Goal: Information Seeking & Learning: Learn about a topic

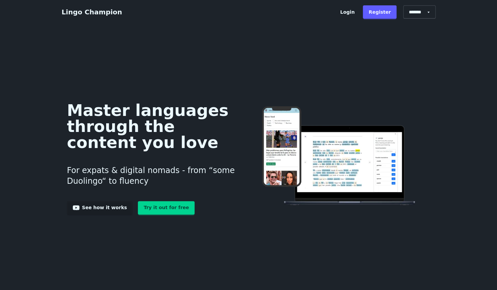
click at [147, 211] on link "Try it out for free" at bounding box center [166, 207] width 57 height 13
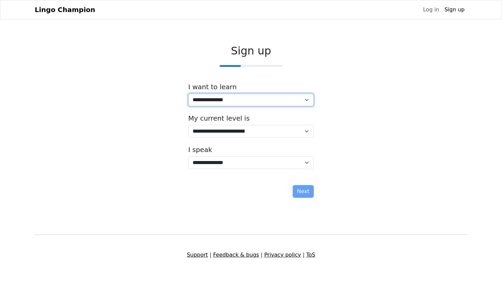
click at [212, 103] on select "**********" at bounding box center [251, 100] width 126 height 13
select select "*****"
click at [188, 94] on select "**********" at bounding box center [251, 100] width 126 height 13
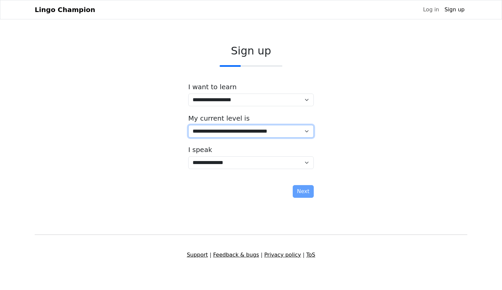
click at [222, 132] on select "**********" at bounding box center [251, 131] width 126 height 13
select select "*"
click at [188, 125] on select "**********" at bounding box center [251, 131] width 126 height 13
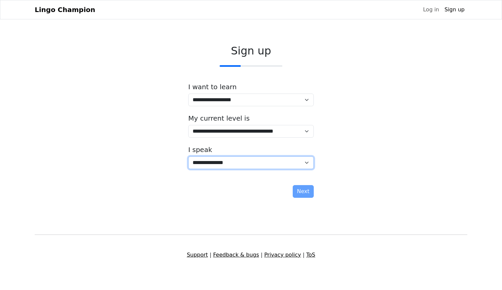
click at [221, 162] on select "**********" at bounding box center [251, 162] width 126 height 13
select select "**"
click at [188, 156] on select "**********" at bounding box center [251, 162] width 126 height 13
click at [299, 189] on button "Next" at bounding box center [303, 191] width 21 height 13
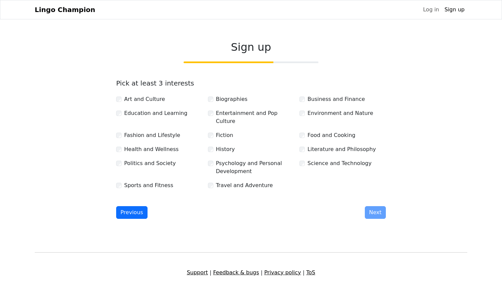
click at [151, 96] on label "Art and Culture" at bounding box center [144, 99] width 41 height 8
click at [153, 145] on label "Health and Wellness" at bounding box center [151, 149] width 54 height 8
click at [159, 181] on label "Sports and Fitness" at bounding box center [148, 185] width 49 height 8
click at [230, 181] on label "Travel and Adventure" at bounding box center [244, 185] width 57 height 8
click at [371, 212] on div "Sign up Pick at least 3 interests Art and Culture Biographies Business and Fina…" at bounding box center [251, 129] width 281 height 189
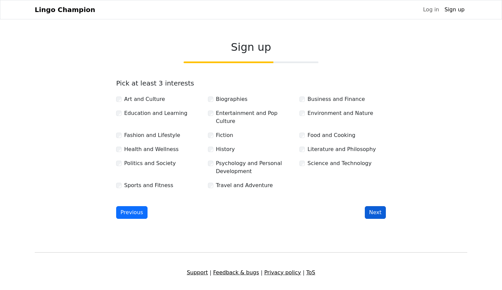
click at [372, 206] on button "Next" at bounding box center [375, 212] width 21 height 13
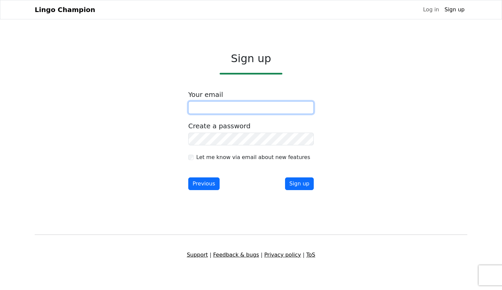
click at [250, 105] on input "email" at bounding box center [251, 107] width 126 height 13
type input "**********"
click at [252, 147] on form "**********" at bounding box center [251, 140] width 126 height 99
click at [226, 155] on label "Let me know via email about new features" at bounding box center [253, 157] width 114 height 8
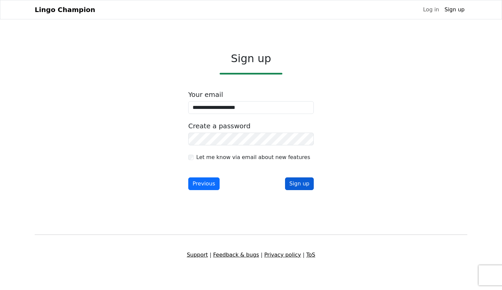
click at [293, 185] on button "Sign up" at bounding box center [299, 183] width 29 height 13
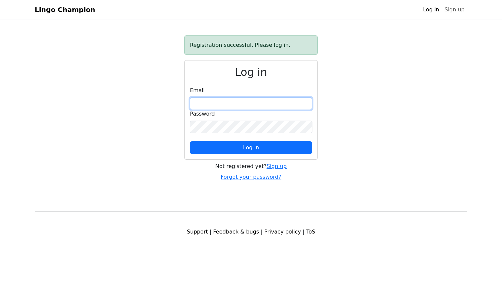
click at [282, 103] on input "email" at bounding box center [251, 103] width 122 height 13
type input "**********"
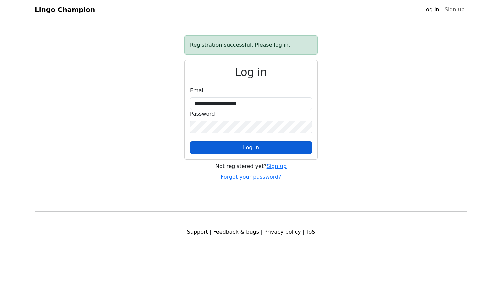
click at [263, 150] on button "Log in" at bounding box center [251, 147] width 122 height 13
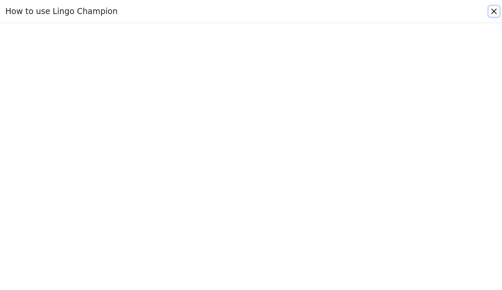
click at [494, 12] on button "Close" at bounding box center [494, 11] width 11 height 11
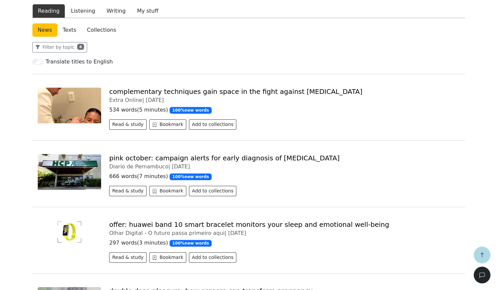
scroll to position [165, 0]
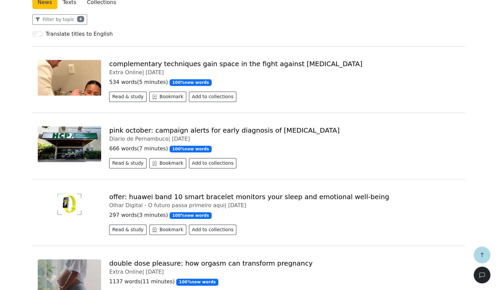
click at [63, 145] on img at bounding box center [70, 144] width 64 height 36
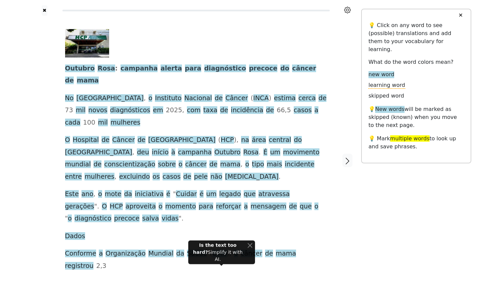
click at [171, 267] on div "Generate audio for the content Listen to the article Add to playlist" at bounding box center [188, 286] width 95 height 38
click at [168, 270] on link "Generate audio for the content" at bounding box center [188, 275] width 94 height 11
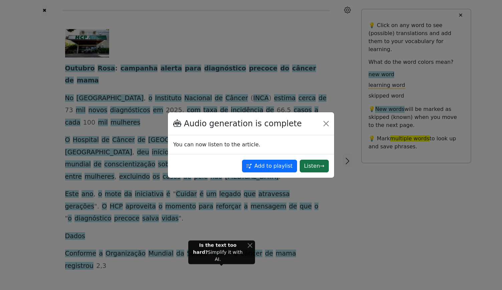
click at [307, 164] on button "Listen →" at bounding box center [314, 166] width 29 height 13
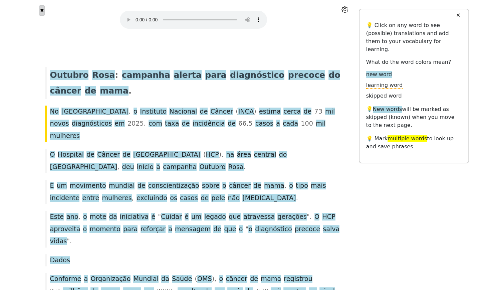
click at [42, 8] on button "✖" at bounding box center [42, 10] width 6 height 10
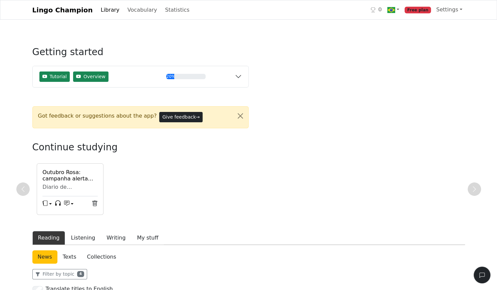
click at [102, 11] on link "Library" at bounding box center [110, 9] width 24 height 13
click at [241, 114] on button "Close alert" at bounding box center [240, 116] width 16 height 19
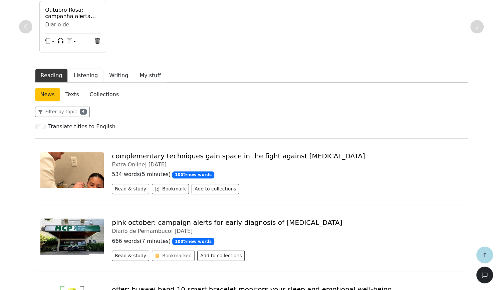
scroll to position [128, 0]
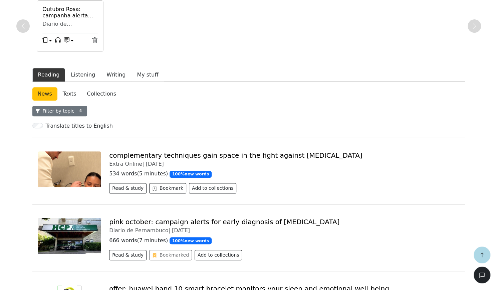
click at [66, 110] on button "Filter by topic 4" at bounding box center [59, 111] width 55 height 10
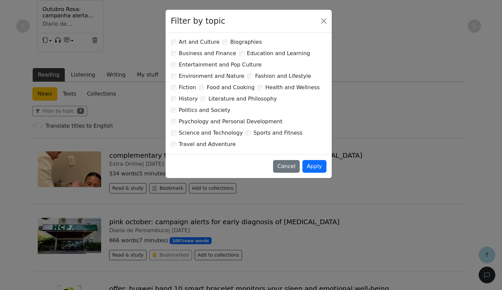
click at [190, 42] on label "Art and Culture" at bounding box center [199, 42] width 41 height 8
click at [246, 129] on div "Sports and Fitness" at bounding box center [274, 133] width 57 height 8
click at [237, 108] on div "Art and Culture Biographies Business and Finance Education and Learning Enterta…" at bounding box center [249, 93] width 156 height 111
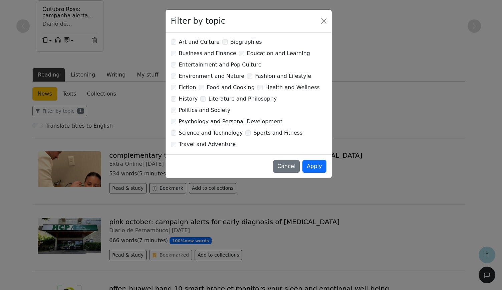
click at [214, 140] on label "Travel and Adventure" at bounding box center [207, 144] width 57 height 8
click at [314, 160] on button "Apply" at bounding box center [315, 166] width 24 height 13
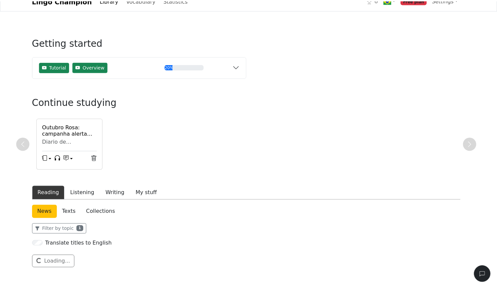
scroll to position [9, 0]
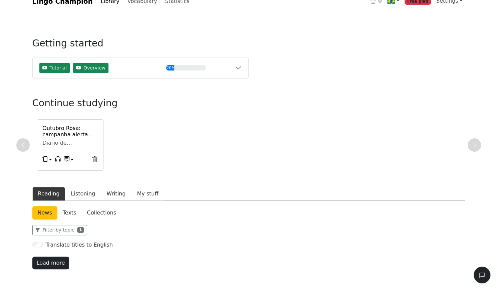
click at [54, 262] on button "Load more" at bounding box center [50, 263] width 37 height 13
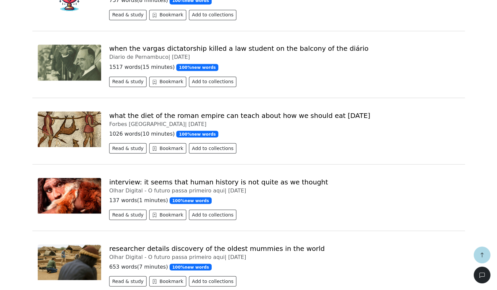
scroll to position [642, 0]
click at [79, 134] on img at bounding box center [70, 129] width 64 height 36
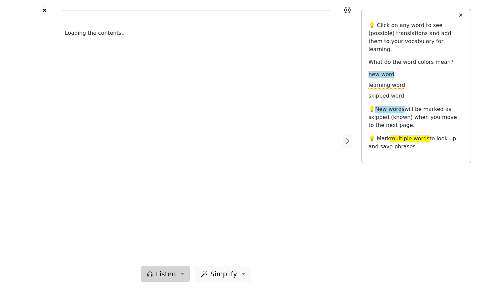
click at [177, 272] on button "Listen" at bounding box center [165, 274] width 49 height 16
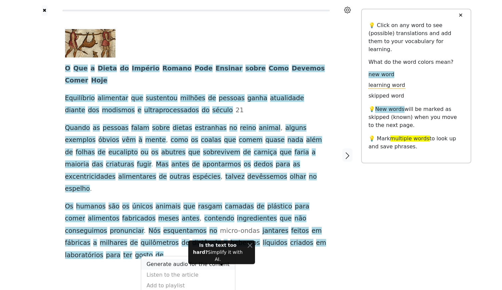
click at [169, 259] on link "Generate audio for the content" at bounding box center [188, 264] width 94 height 11
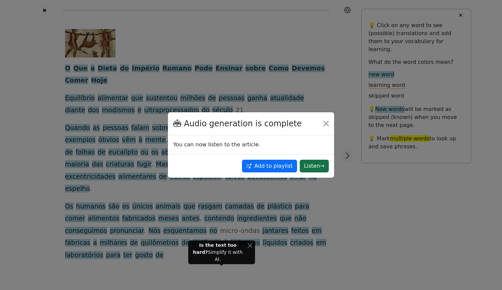
click at [311, 162] on button "Listen →" at bounding box center [314, 166] width 29 height 13
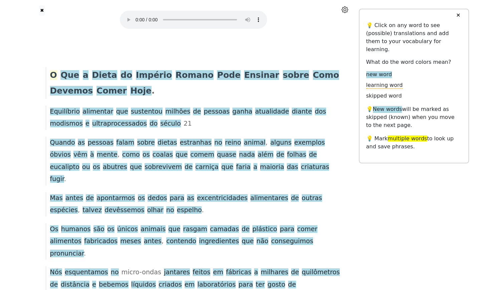
click at [54, 77] on span "O" at bounding box center [53, 75] width 7 height 10
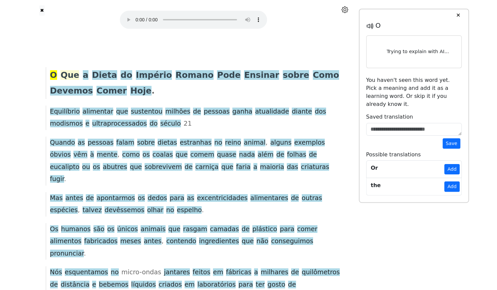
click at [68, 78] on span "Que" at bounding box center [69, 75] width 19 height 10
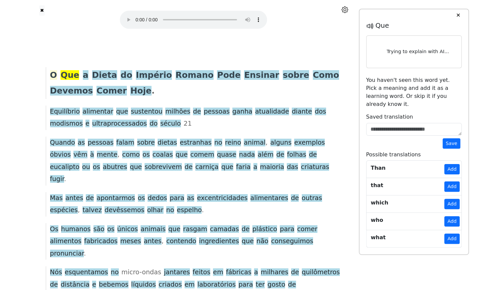
click at [53, 72] on span "O" at bounding box center [53, 75] width 7 height 10
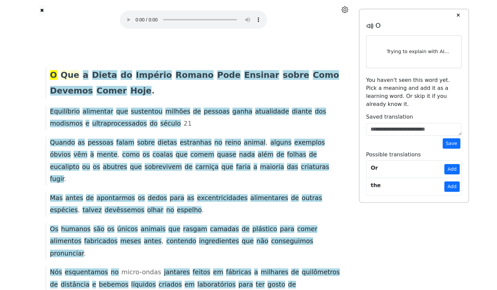
click at [67, 73] on span "Que" at bounding box center [69, 75] width 19 height 10
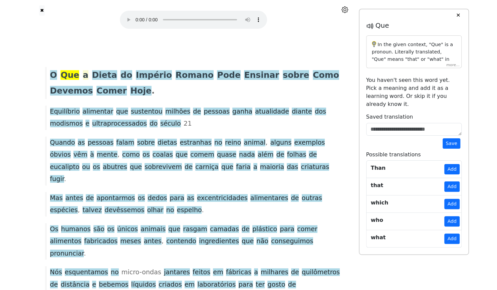
click at [83, 72] on span "a" at bounding box center [86, 75] width 6 height 10
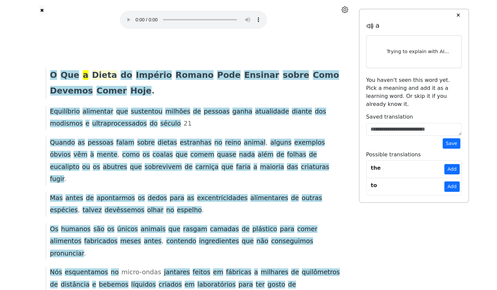
click at [93, 73] on span "Dieta" at bounding box center [104, 75] width 25 height 10
click at [121, 77] on span "do" at bounding box center [127, 75] width 12 height 10
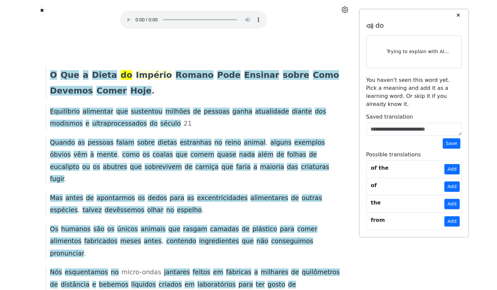
click at [136, 77] on span "Império" at bounding box center [154, 75] width 36 height 10
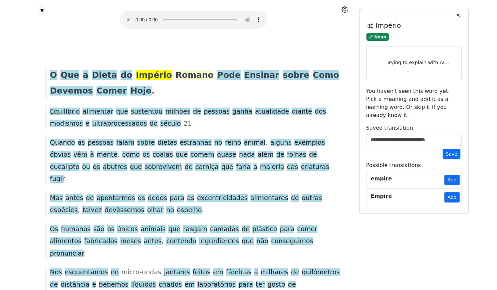
click at [176, 76] on span "Romano" at bounding box center [195, 75] width 38 height 10
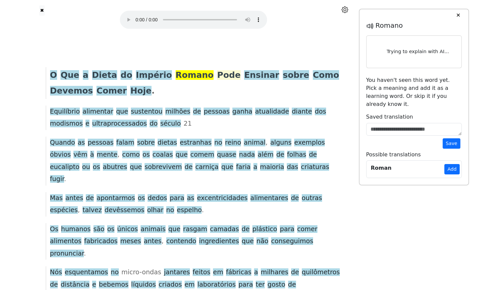
click at [217, 76] on span "Pode" at bounding box center [228, 75] width 23 height 10
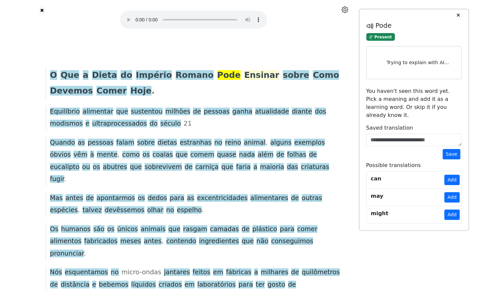
click at [244, 78] on span "Ensinar" at bounding box center [261, 75] width 35 height 10
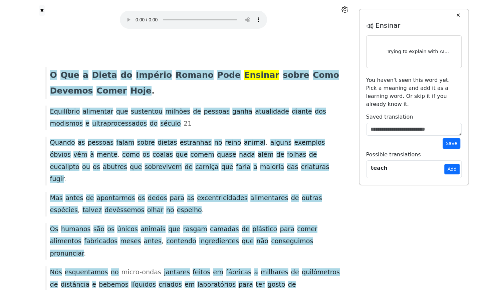
click at [309, 79] on span at bounding box center [311, 75] width 4 height 10
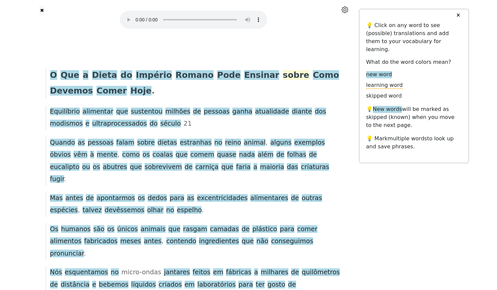
click at [283, 76] on span "sobre" at bounding box center [296, 75] width 26 height 10
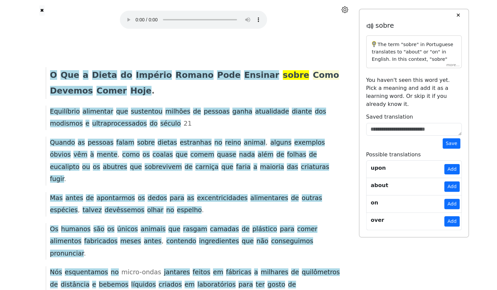
click at [313, 77] on span "Como" at bounding box center [326, 75] width 26 height 10
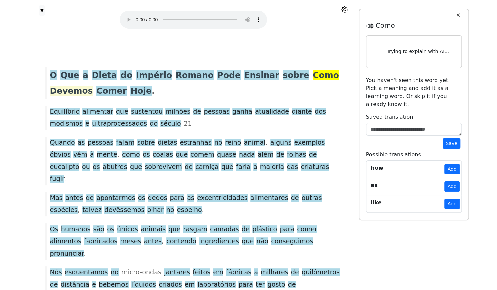
click at [93, 86] on span "Devemos" at bounding box center [71, 91] width 43 height 10
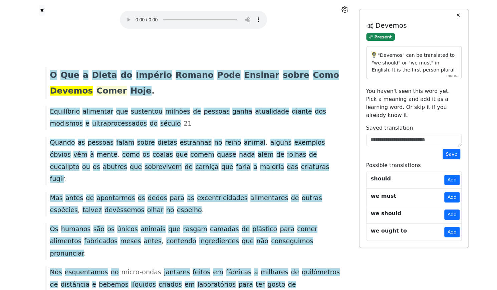
click at [97, 93] on span "Comer" at bounding box center [112, 91] width 30 height 10
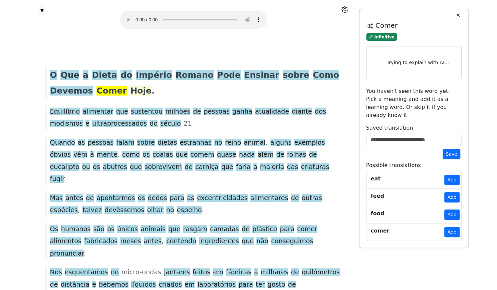
click at [130, 92] on span "Hoje" at bounding box center [140, 91] width 21 height 10
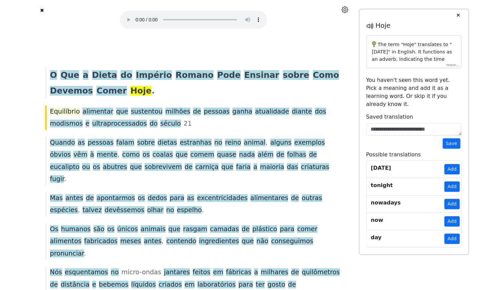
click at [61, 110] on span "Equilíbrio" at bounding box center [65, 112] width 30 height 8
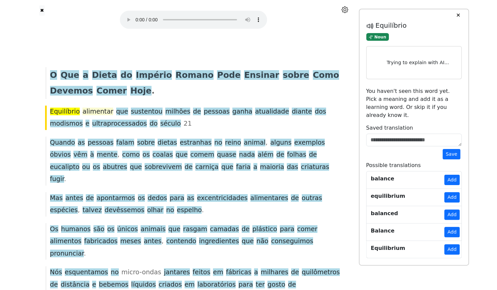
click at [88, 108] on span "alimentar" at bounding box center [98, 112] width 31 height 8
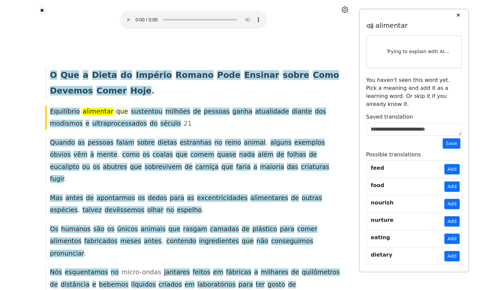
click at [116, 111] on span "que" at bounding box center [122, 112] width 12 height 8
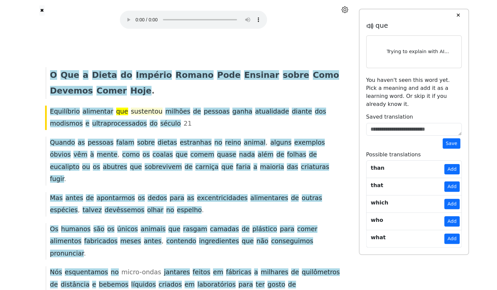
click at [134, 111] on span "sustentou" at bounding box center [147, 112] width 32 height 8
